Goal: Check status

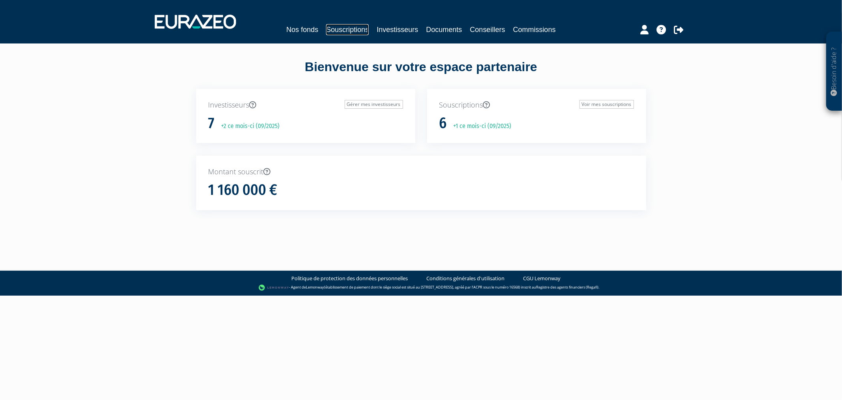
click at [361, 32] on link "Souscriptions" at bounding box center [347, 29] width 43 height 11
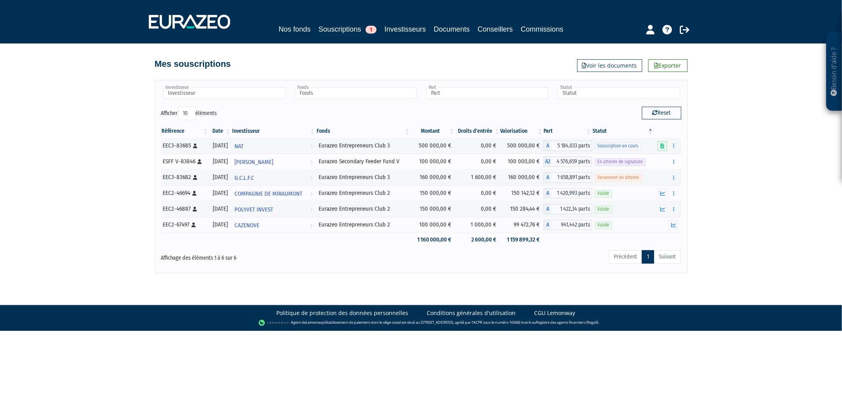
click at [189, 162] on div "ESFF V-83846 [Français] Personne physique" at bounding box center [184, 161] width 43 height 8
copy div "83846"
